Goal: Information Seeking & Learning: Learn about a topic

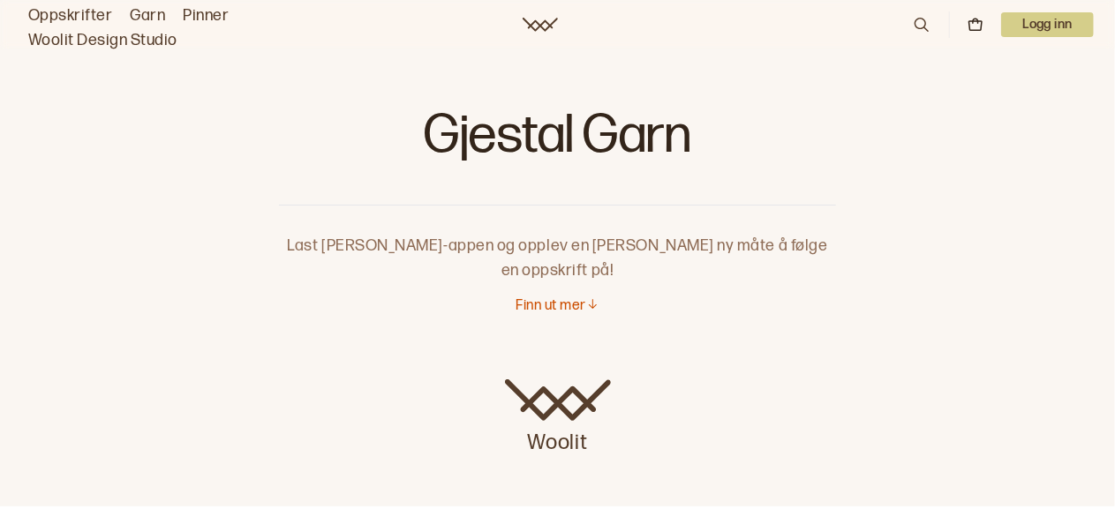
click at [151, 15] on link "Garn" at bounding box center [147, 16] width 35 height 25
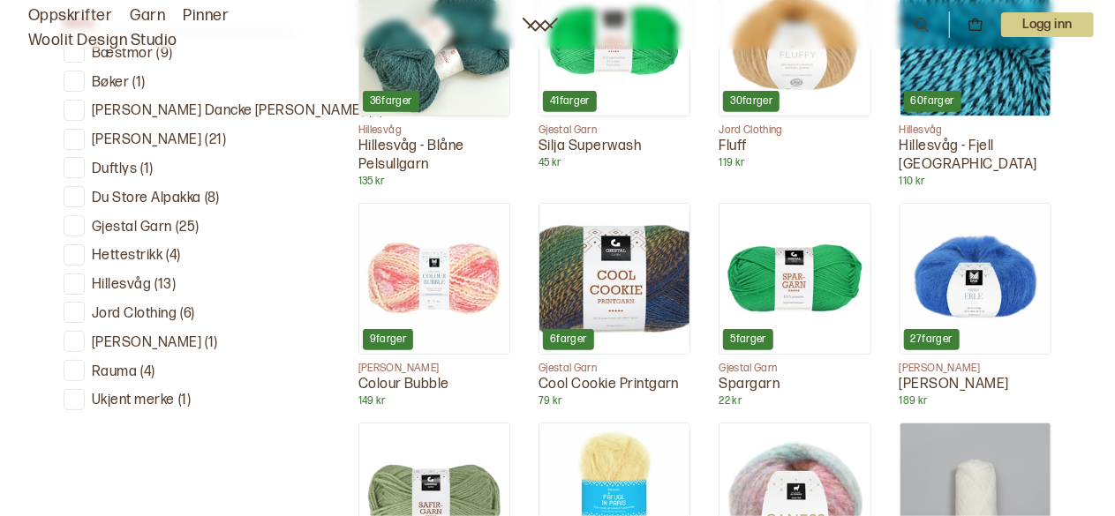
scroll to position [661, 0]
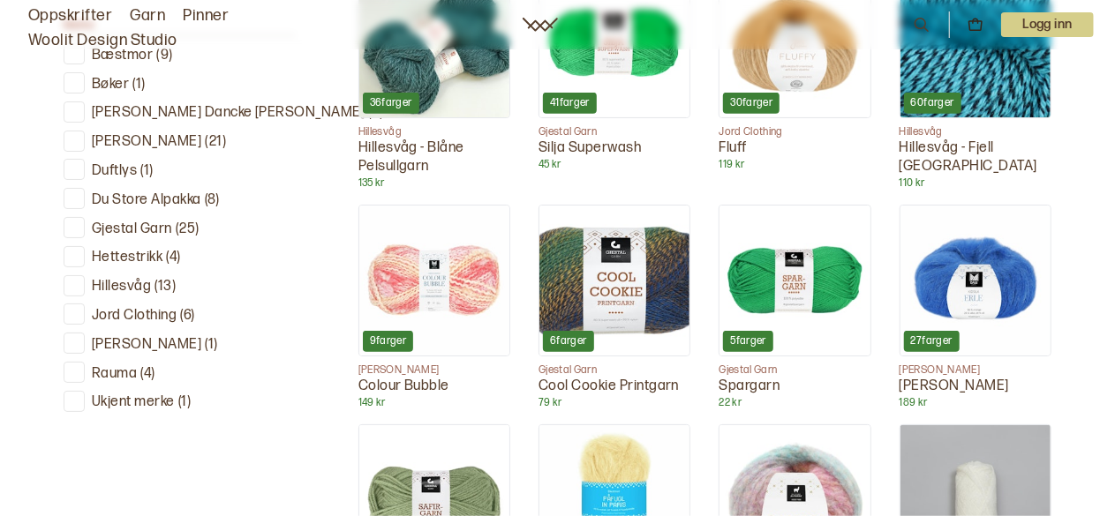
click at [77, 224] on div at bounding box center [74, 228] width 17 height 17
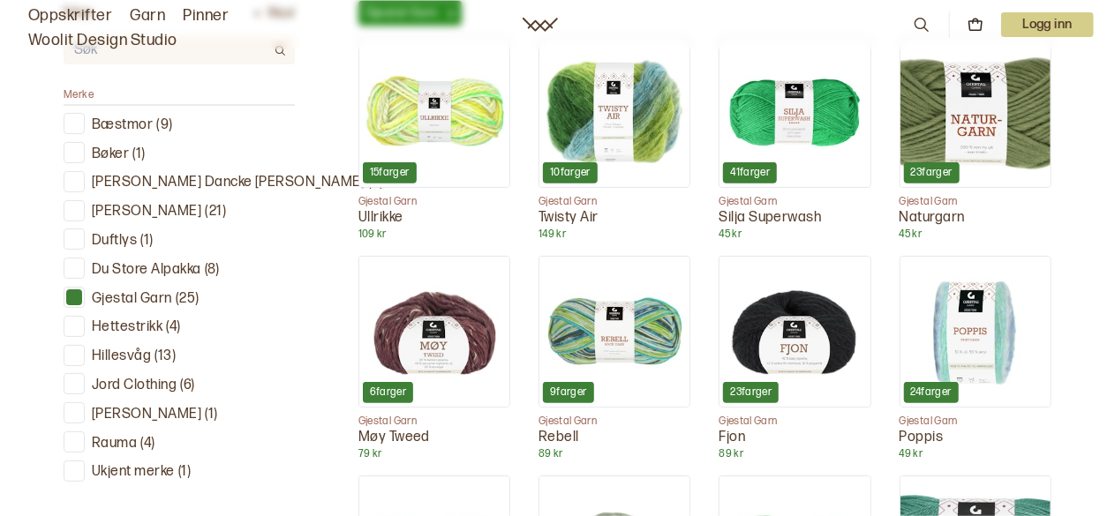
scroll to position [613, 0]
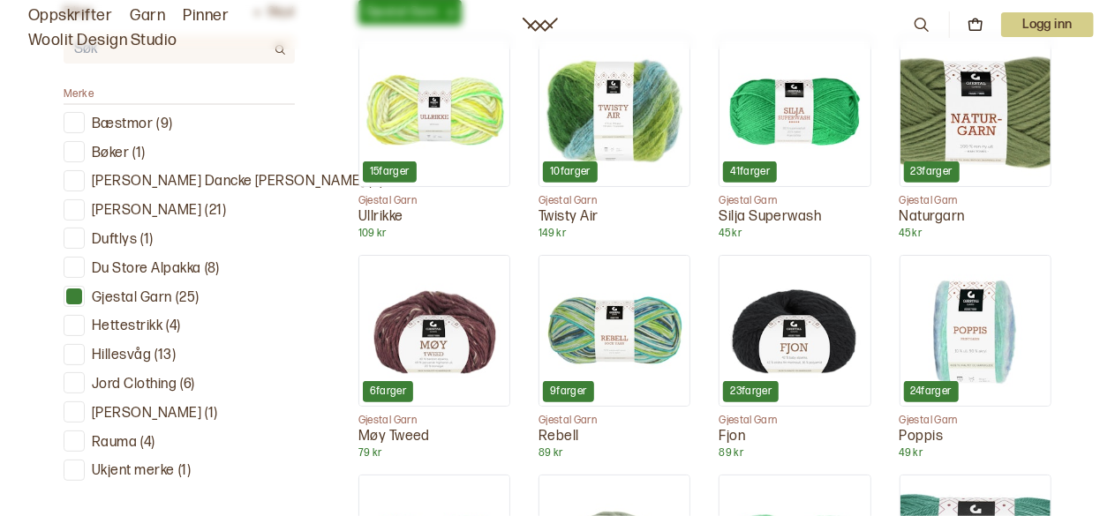
click at [1003, 335] on img at bounding box center [975, 331] width 150 height 150
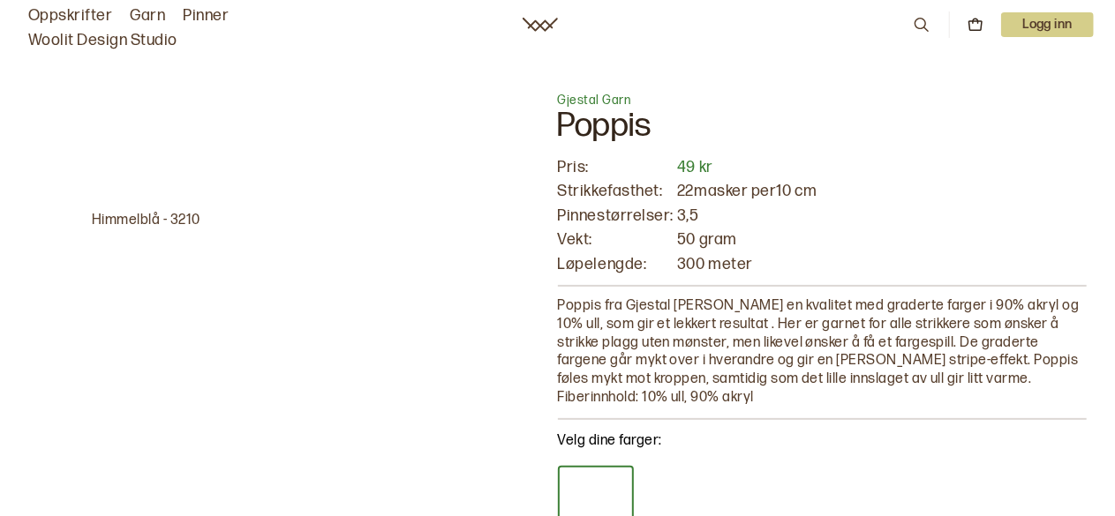
click at [79, 6] on link "Oppskrifter" at bounding box center [70, 16] width 84 height 25
